Goal: Book appointment/travel/reservation

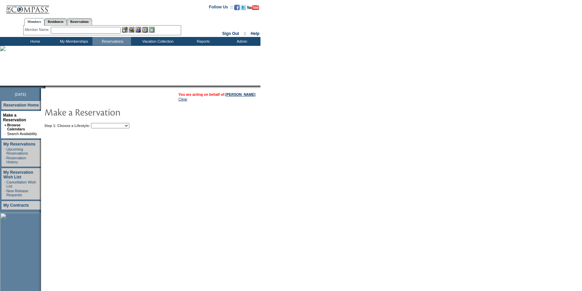
click at [125, 126] on select "My Favorites Beach Leisure Metropolitan Mountain OIAL for Adventure OIAL for Co…" at bounding box center [110, 125] width 38 height 5
select select "Beach"
click at [102, 123] on select "My Favorites Beach Leisure Metropolitan Mountain OIAL for Adventure OIAL for Co…" at bounding box center [110, 125] width 38 height 5
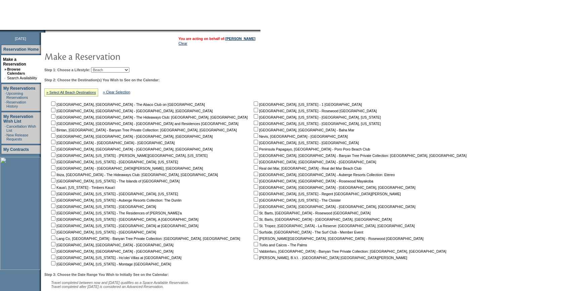
scroll to position [61, 0]
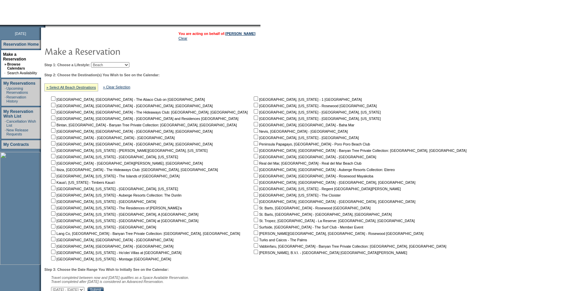
click at [254, 195] on input "checkbox" at bounding box center [256, 194] width 4 height 4
checkbox input "true"
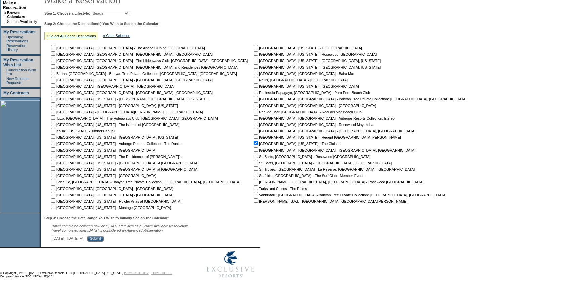
scroll to position [114, 0]
click at [84, 238] on select "[DATE] - [DATE] [DATE] - [DATE] [DATE] - [DATE] [DATE] - [DATE] [DATE] - [DATE]…" at bounding box center [67, 237] width 33 height 5
select select "5/31/2026|7/14/2026"
click at [54, 235] on select "[DATE] - [DATE] [DATE] - [DATE] [DATE] - [DATE] [DATE] - [DATE] [DATE] - [DATE]…" at bounding box center [67, 237] width 33 height 5
click at [104, 239] on input "Submit" at bounding box center [95, 238] width 16 height 6
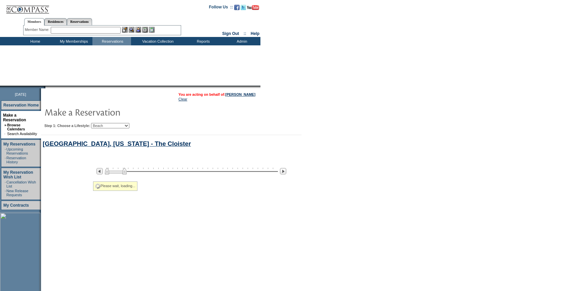
select select "Beach"
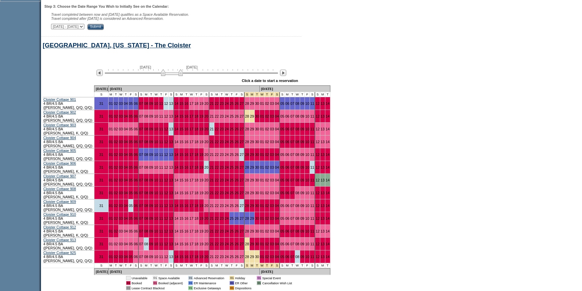
scroll to position [344, 0]
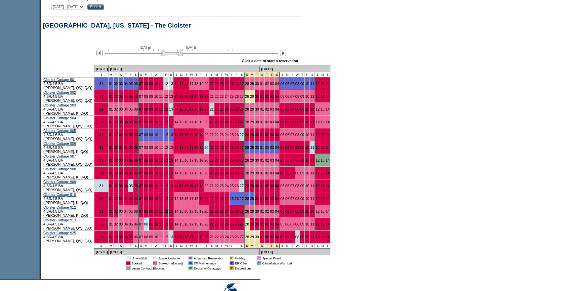
click at [84, 7] on select "[DATE] - [DATE] [DATE] - [DATE] [DATE] - [DATE] [DATE] - [DATE] [DATE] - [DATE]…" at bounding box center [67, 6] width 33 height 5
select select "[DATE]|[DATE]"
click at [54, 5] on select "[DATE] - [DATE] [DATE] - [DATE] [DATE] - [DATE] [DATE] - [DATE] [DATE] - [DATE]…" at bounding box center [67, 6] width 33 height 5
click at [104, 8] on input "Submit" at bounding box center [95, 7] width 16 height 6
